Goal: Communication & Community: Answer question/provide support

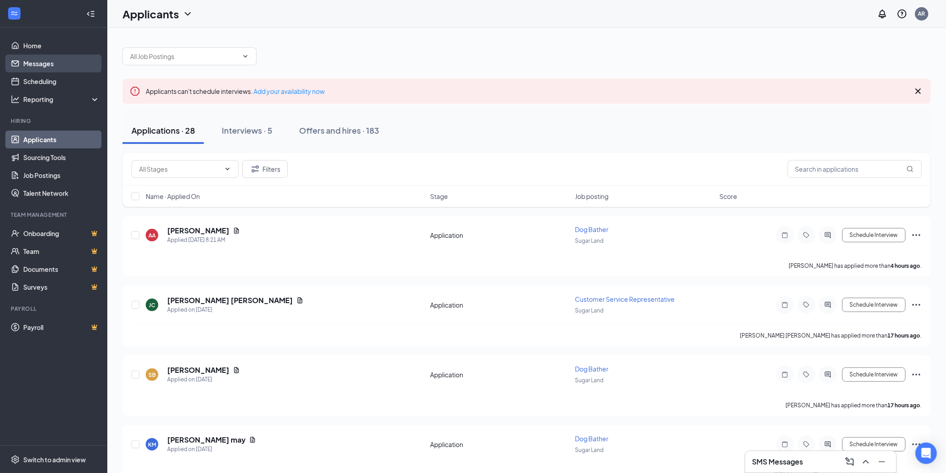
click at [57, 62] on link "Messages" at bounding box center [61, 64] width 76 height 18
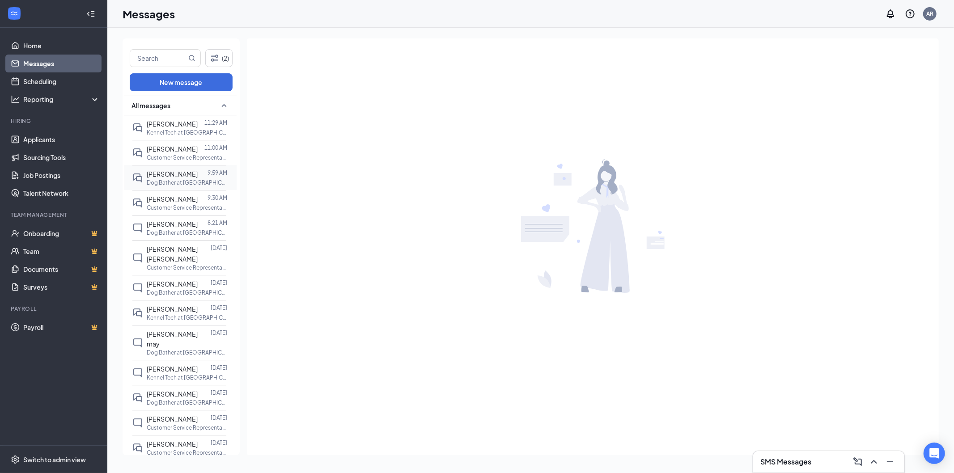
click at [175, 186] on p "Dog Bather at [GEOGRAPHIC_DATA]" at bounding box center [187, 183] width 80 height 8
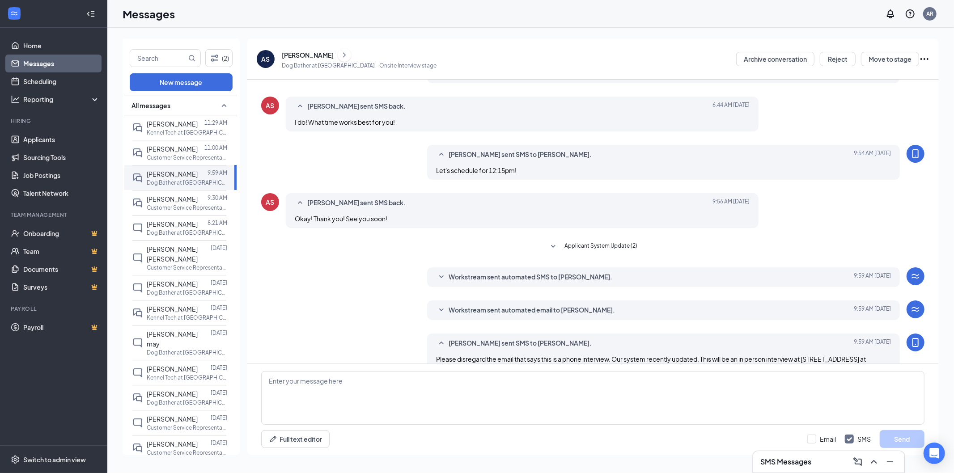
scroll to position [123, 0]
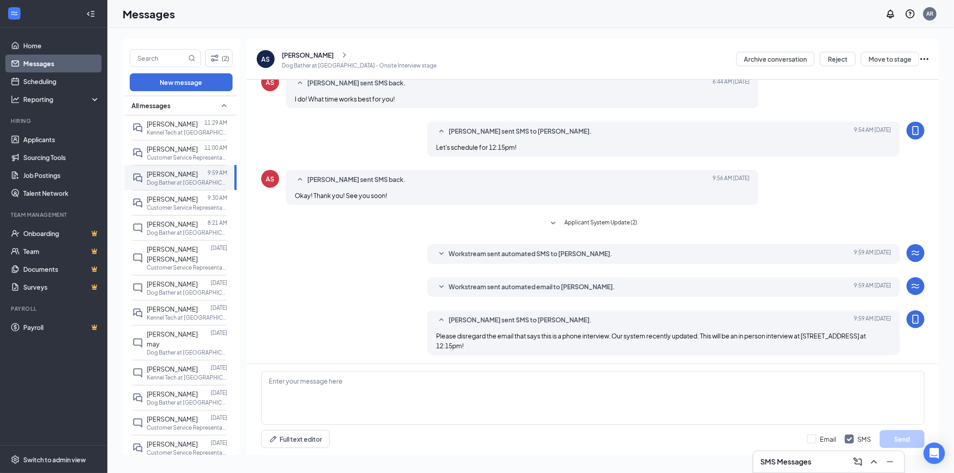
click at [522, 433] on div "Full text editor Email SMS Send" at bounding box center [592, 439] width 663 height 18
click at [529, 420] on textarea at bounding box center [592, 398] width 663 height 54
click at [329, 51] on div "[PERSON_NAME]" at bounding box center [308, 55] width 52 height 9
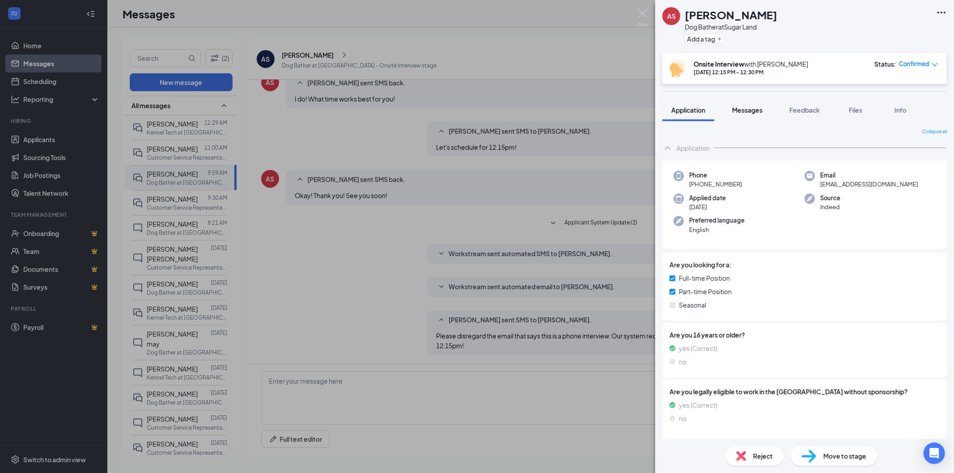
click at [750, 116] on button "Messages" at bounding box center [747, 110] width 48 height 22
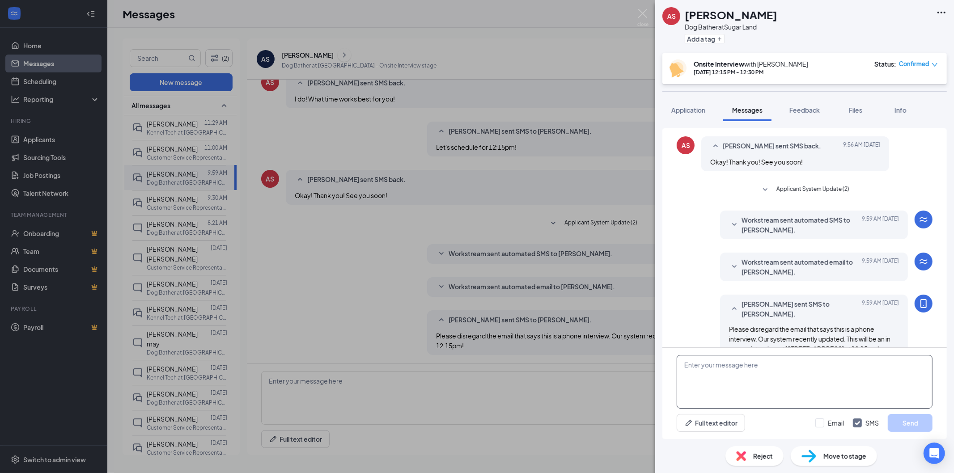
click at [763, 386] on textarea at bounding box center [804, 382] width 256 height 54
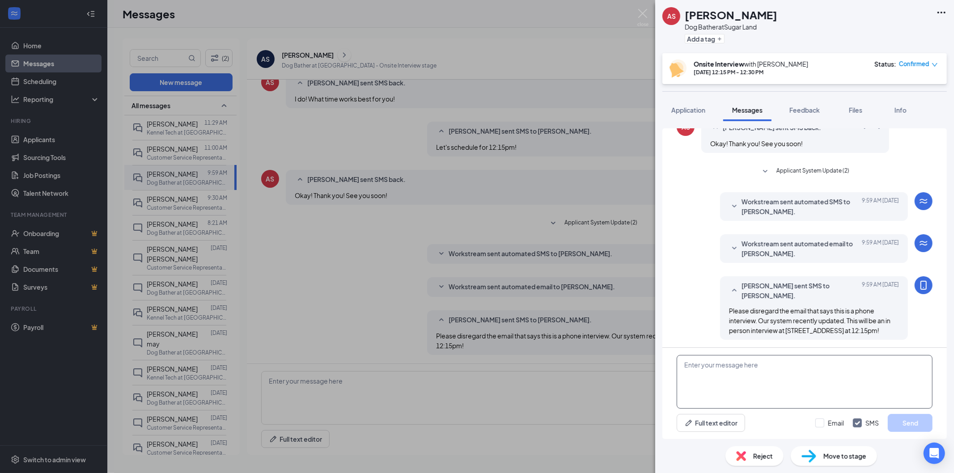
scroll to position [262, 0]
type textarea "Hi [PERSON_NAME] this is Petsuites. I was just reaching out to see if you would…"
click at [915, 430] on button "Send" at bounding box center [909, 423] width 45 height 18
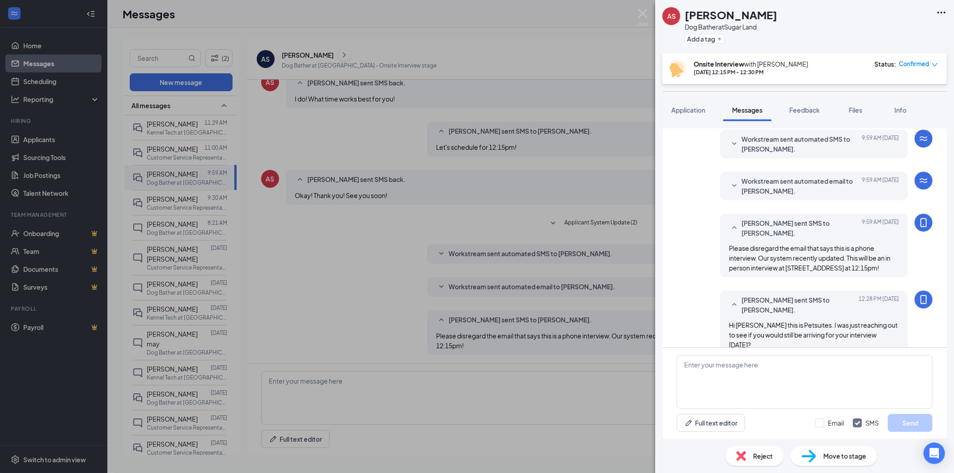
scroll to position [329, 0]
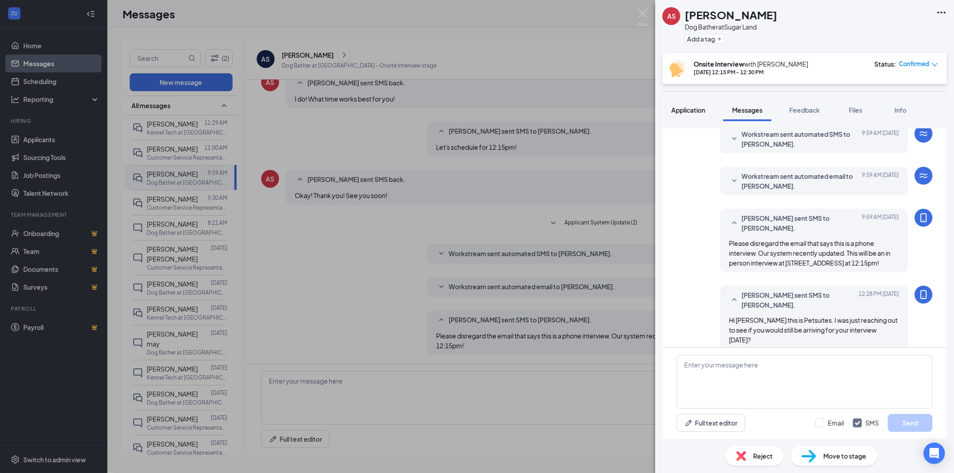
click at [699, 113] on span "Application" at bounding box center [688, 110] width 34 height 8
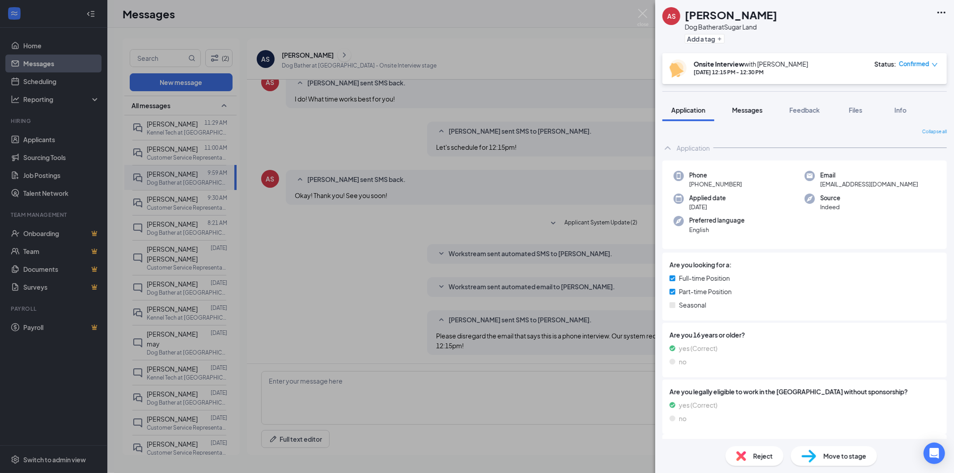
click at [752, 110] on span "Messages" at bounding box center [747, 110] width 30 height 8
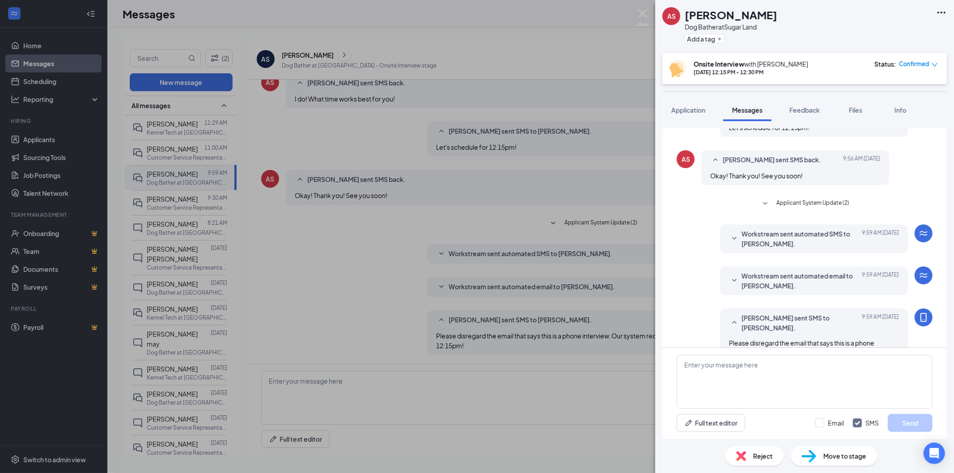
scroll to position [303, 0]
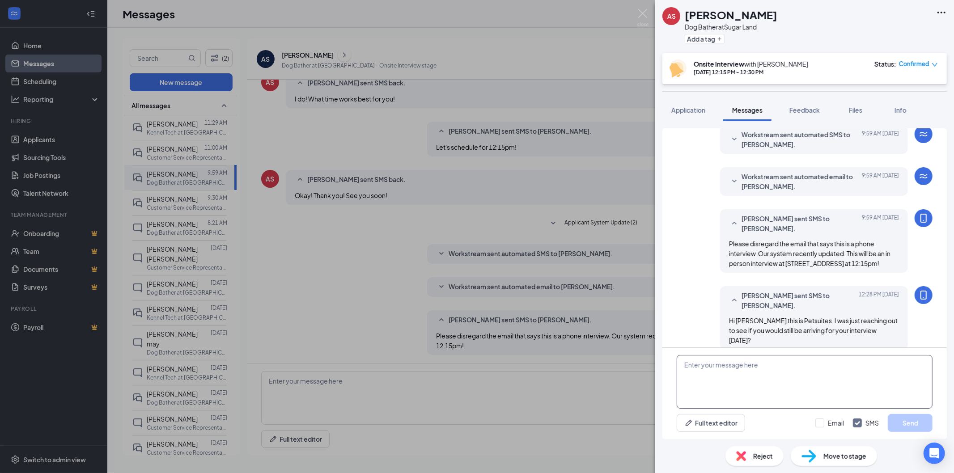
click at [843, 372] on textarea at bounding box center [804, 382] width 256 height 54
type textarea "I just called and left a voicemail :) Just wanted to check and make sure you we…"
click at [908, 426] on button "Send" at bounding box center [909, 423] width 45 height 18
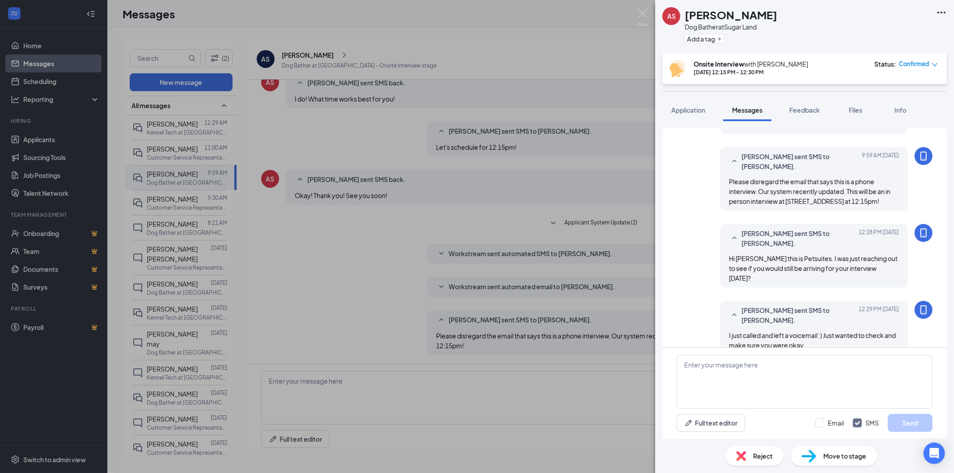
scroll to position [370, 0]
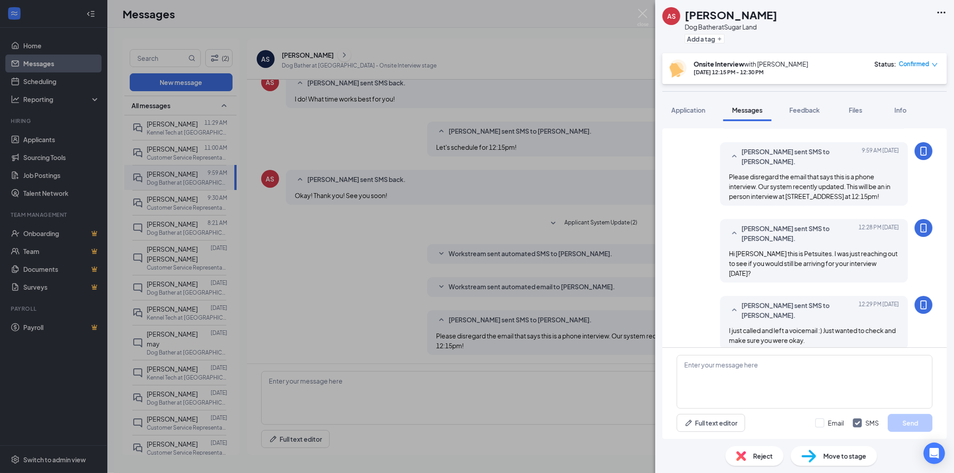
click at [651, 12] on div "AS [PERSON_NAME] Dog Bather at [GEOGRAPHIC_DATA] Add a tag Onsite Interview wit…" at bounding box center [477, 236] width 954 height 473
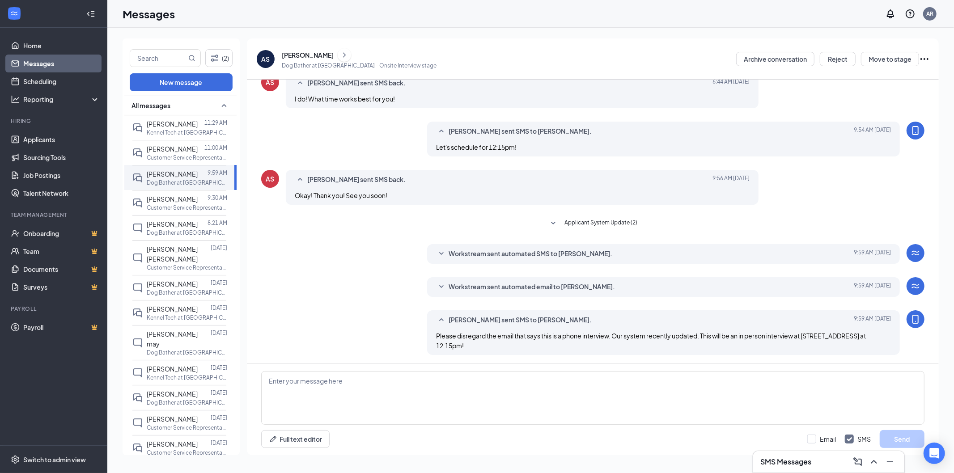
click at [647, 12] on div "Messages AR" at bounding box center [530, 14] width 846 height 28
click at [158, 128] on span "[PERSON_NAME]" at bounding box center [172, 124] width 51 height 8
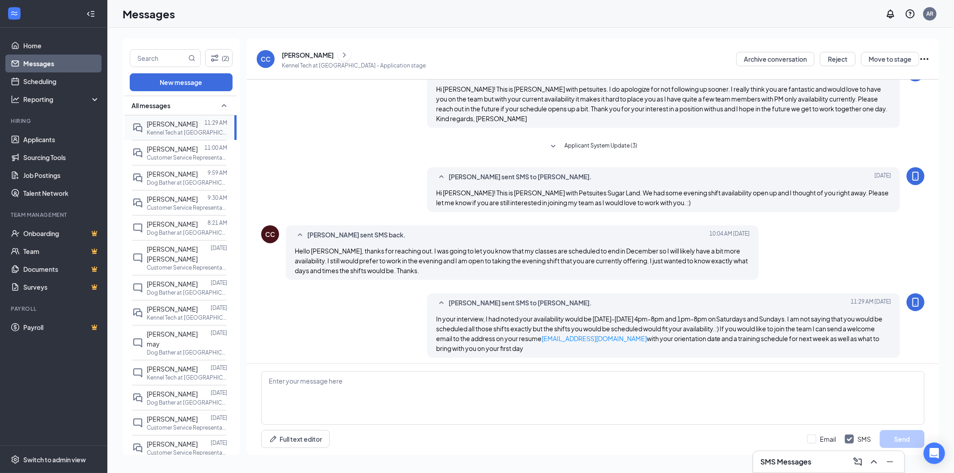
scroll to position [151, 0]
click at [160, 153] on span "[PERSON_NAME]" at bounding box center [172, 149] width 51 height 8
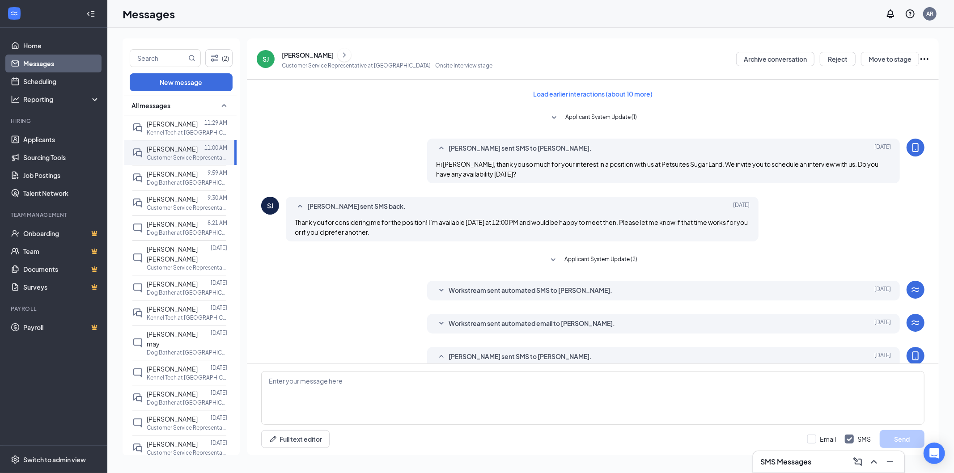
click at [61, 55] on link "Messages" at bounding box center [61, 64] width 76 height 18
click at [61, 49] on link "Home" at bounding box center [61, 46] width 76 height 18
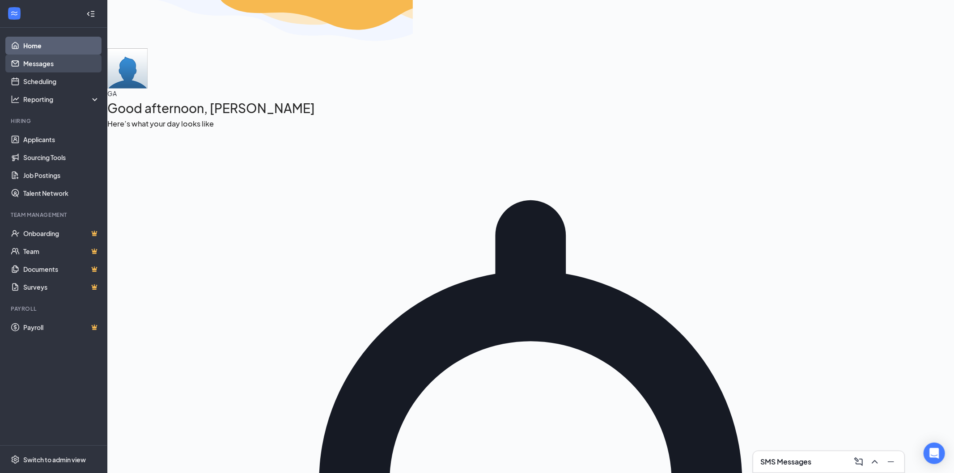
click at [56, 62] on link "Messages" at bounding box center [61, 64] width 76 height 18
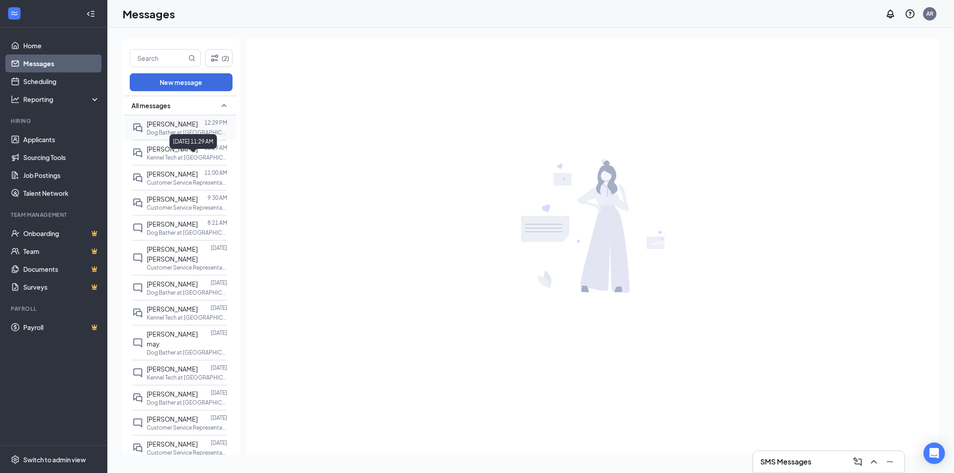
click at [185, 140] on div "[DATE] 11:29 AM" at bounding box center [192, 141] width 47 height 15
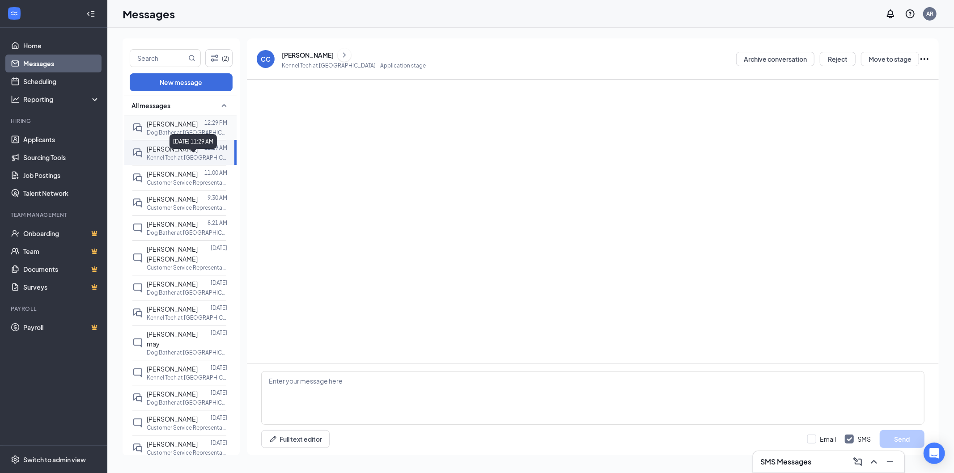
click at [163, 122] on span "[PERSON_NAME]" at bounding box center [172, 124] width 51 height 8
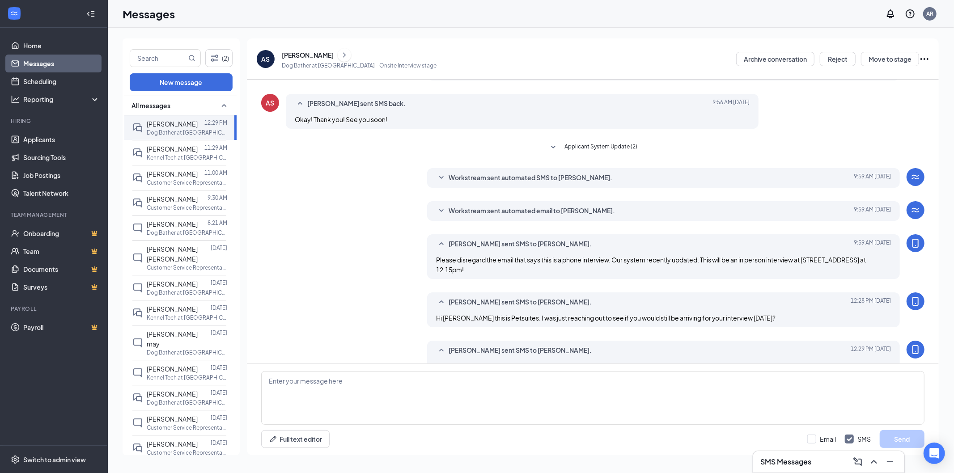
scroll to position [136, 0]
